Goal: Navigation & Orientation: Find specific page/section

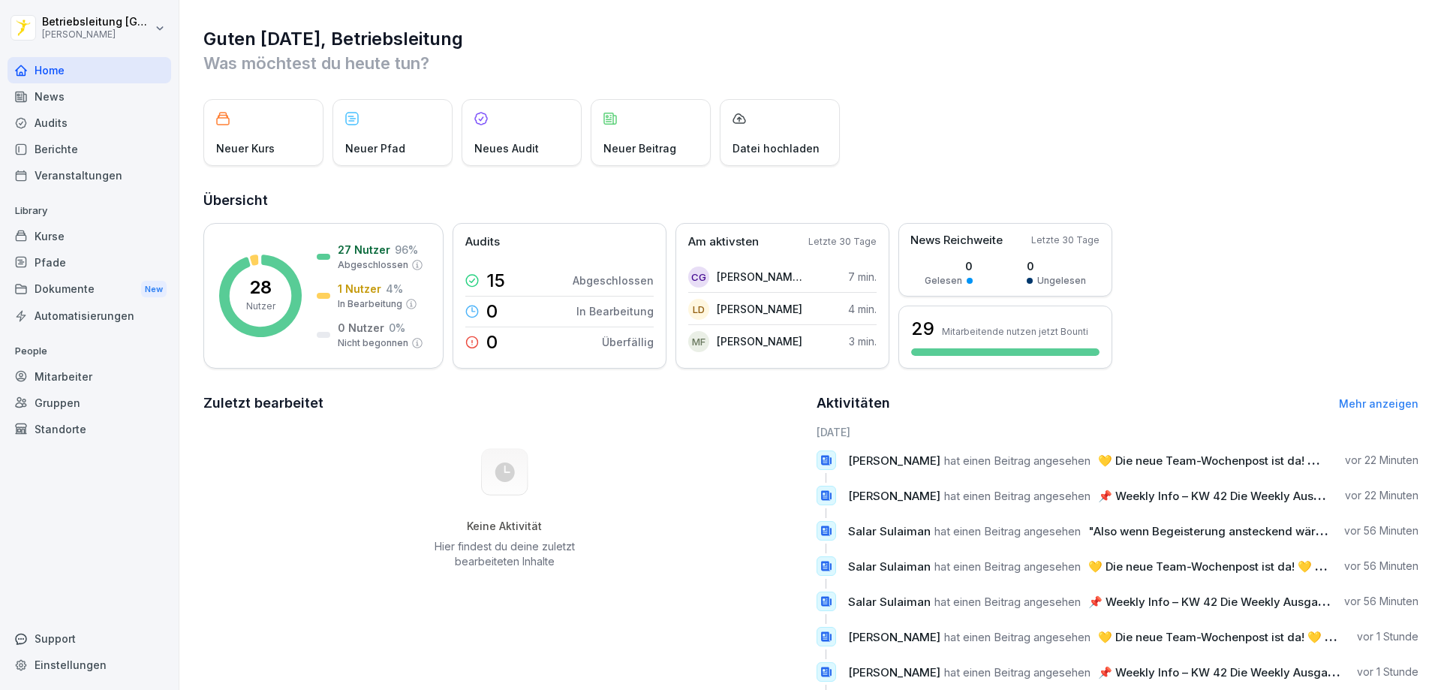
click at [98, 131] on div "Audits" at bounding box center [90, 123] width 164 height 26
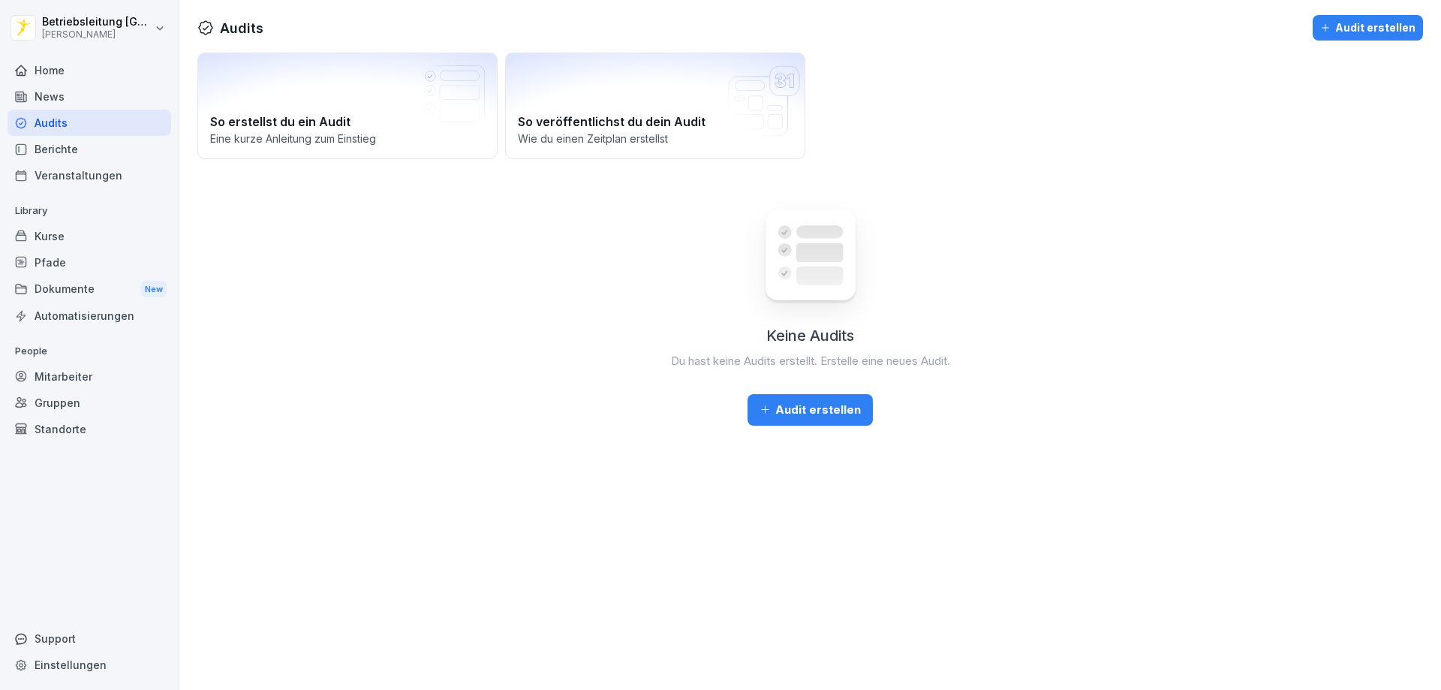
click at [105, 110] on div "Audits" at bounding box center [90, 123] width 164 height 26
click at [106, 104] on div "News" at bounding box center [90, 96] width 164 height 26
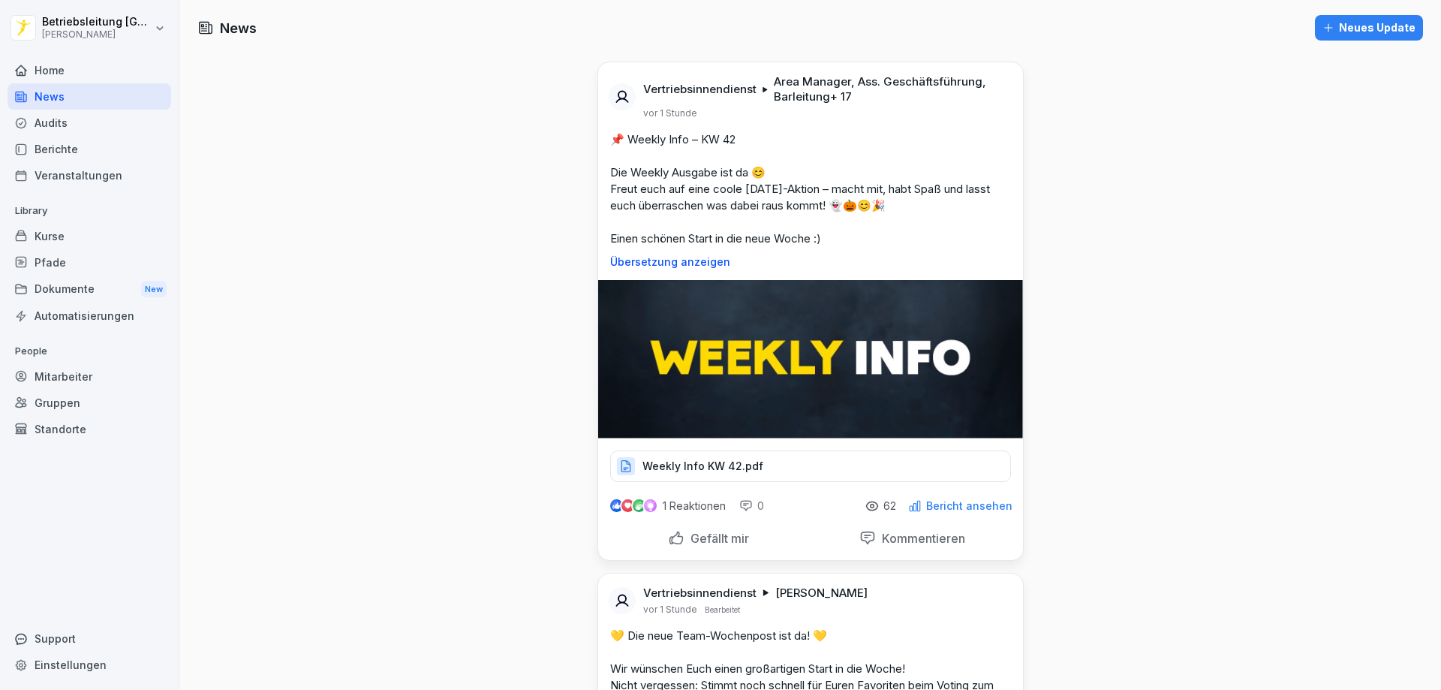
click at [120, 71] on div "Home" at bounding box center [90, 70] width 164 height 26
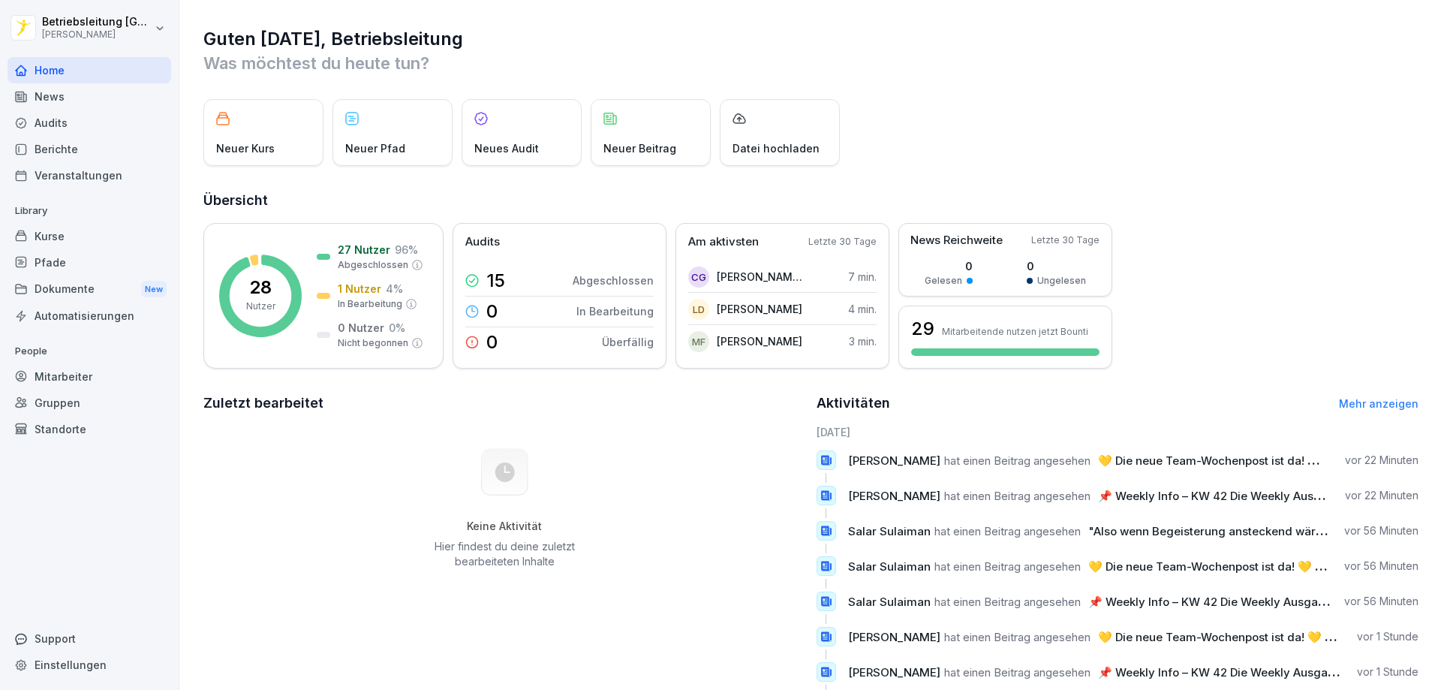
click at [112, 136] on div "Berichte" at bounding box center [90, 149] width 164 height 26
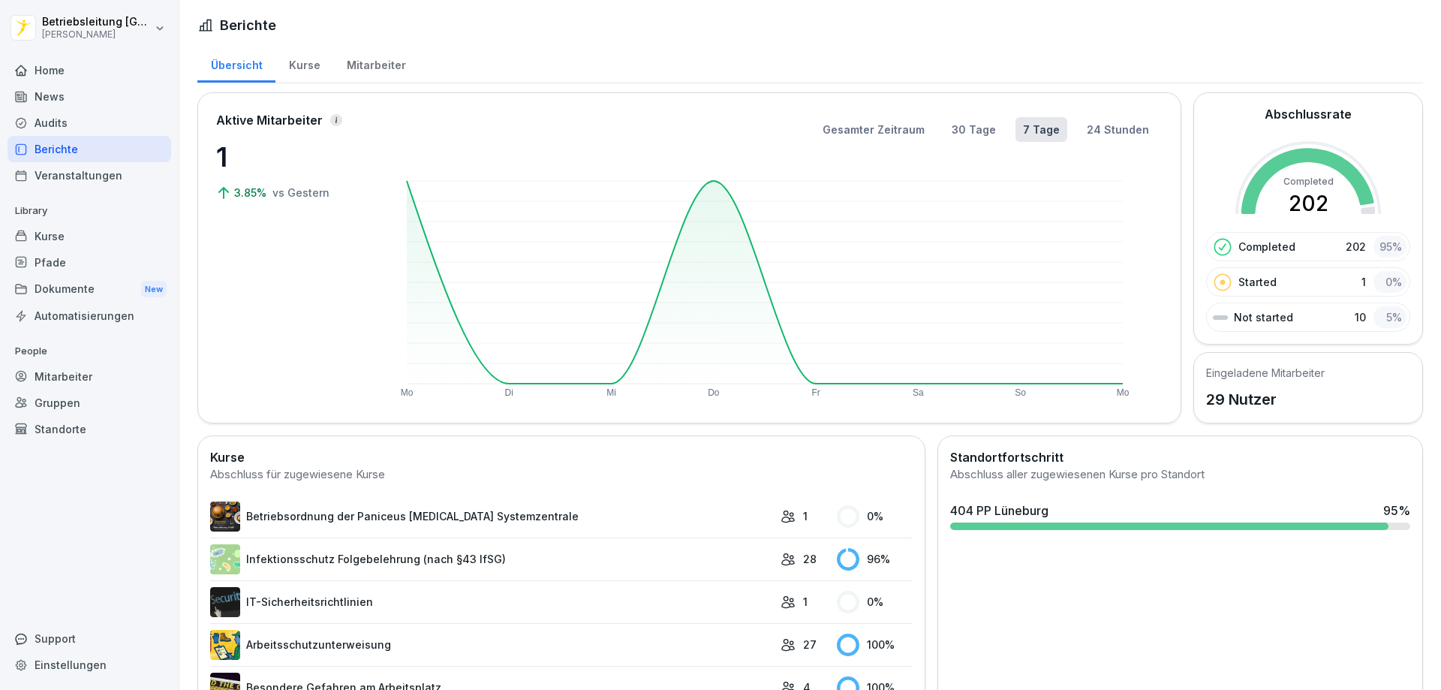
click at [133, 73] on div "Home" at bounding box center [90, 70] width 164 height 26
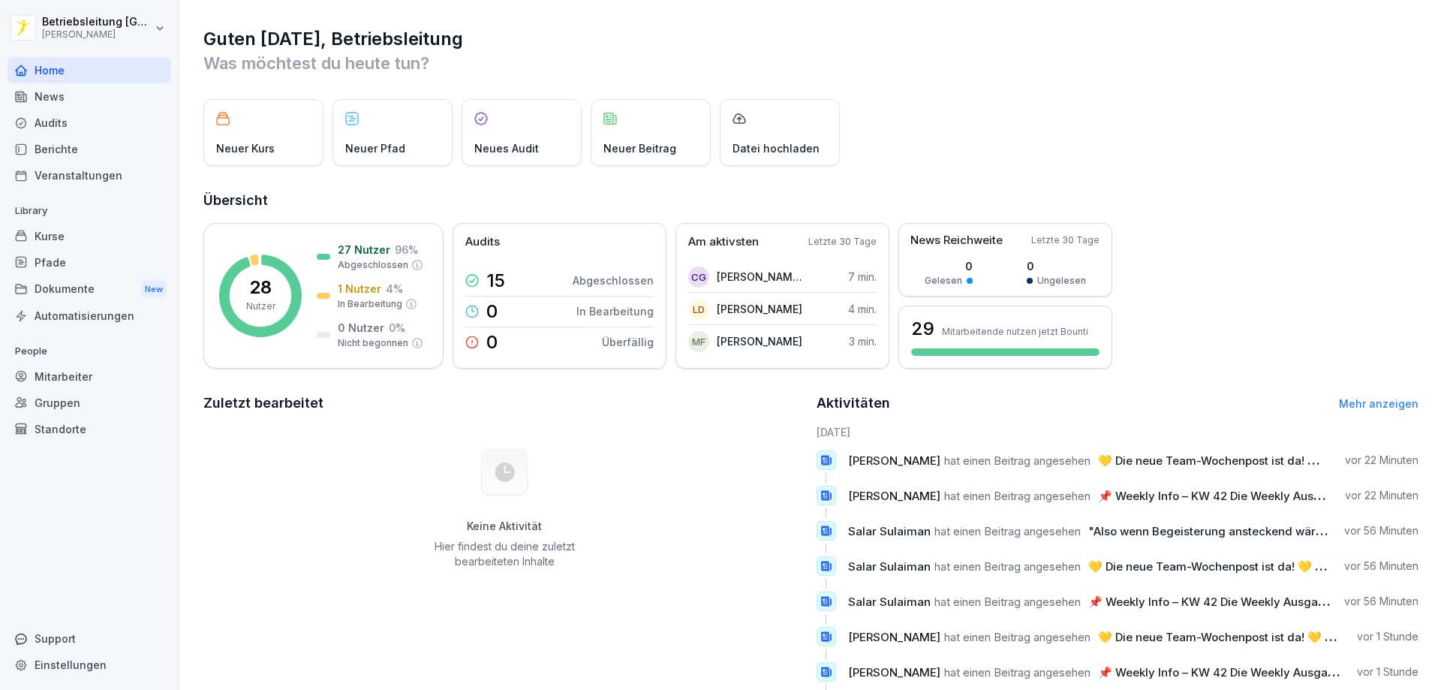
click at [131, 97] on div "News" at bounding box center [90, 96] width 164 height 26
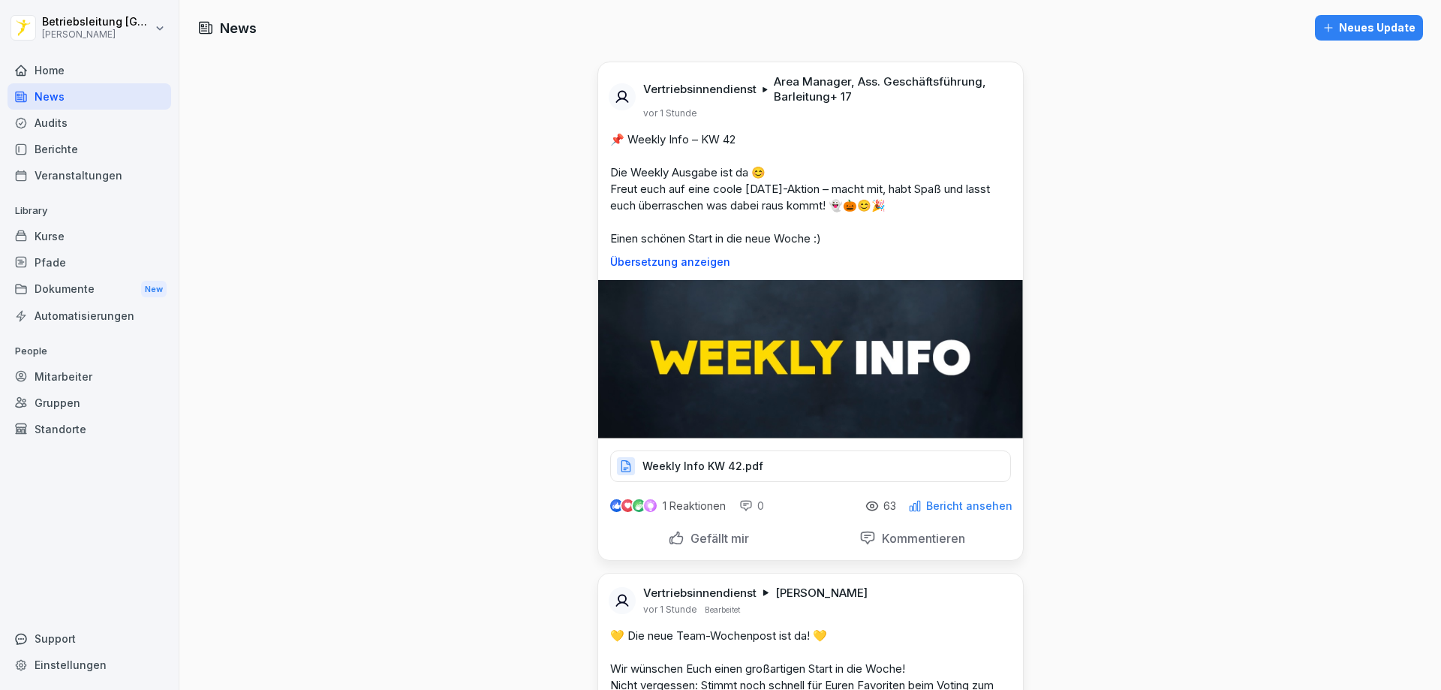
click at [766, 457] on div "Weekly Info KW 42.pdf" at bounding box center [810, 466] width 401 height 32
